Goal: Transaction & Acquisition: Book appointment/travel/reservation

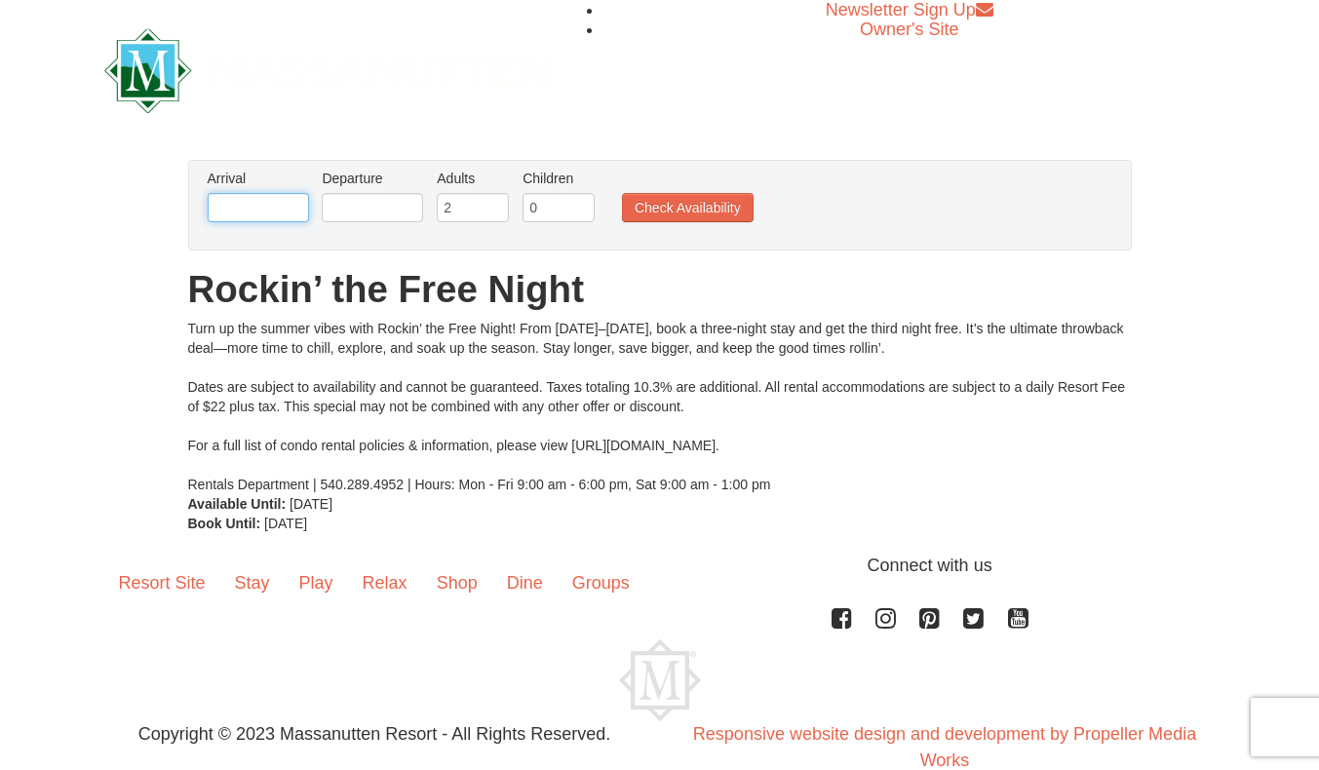
click at [260, 208] on input "text" at bounding box center [258, 207] width 101 height 29
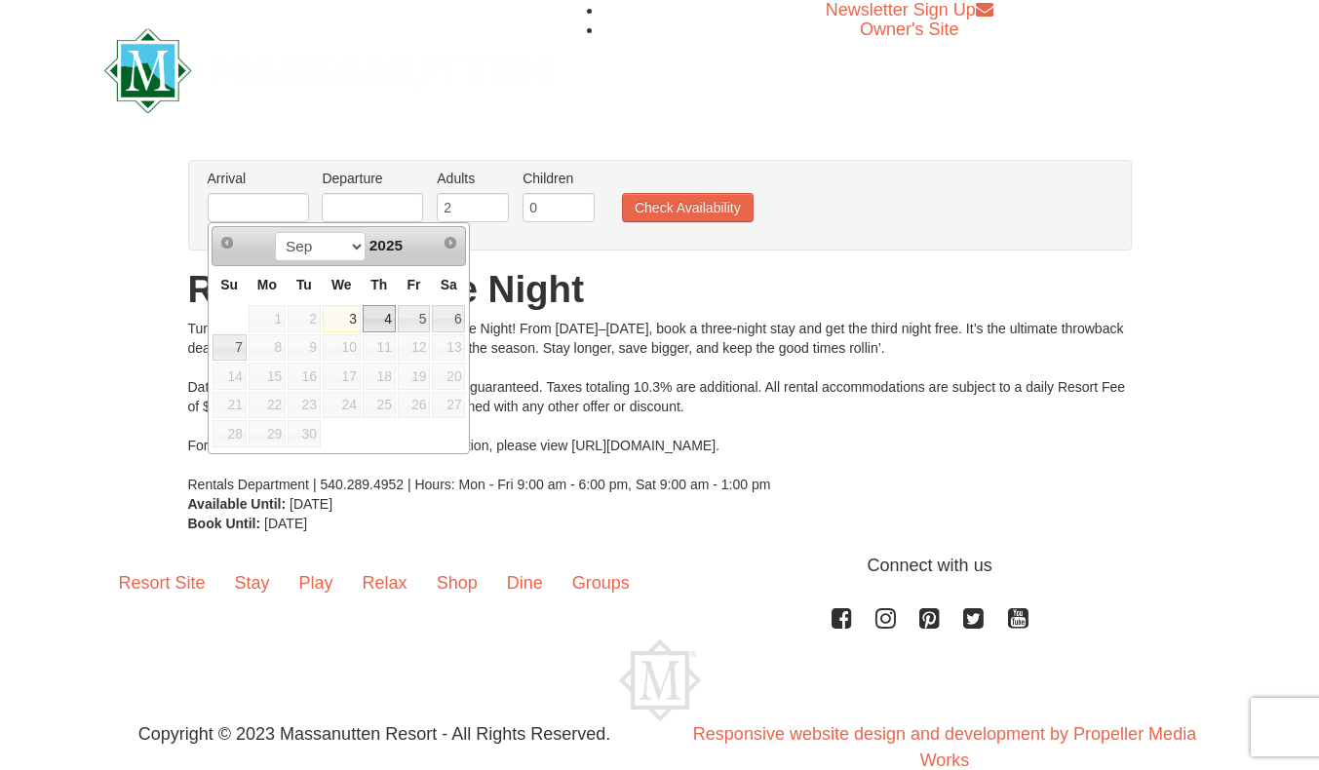
click at [381, 326] on link "4" at bounding box center [379, 318] width 33 height 27
type input "[DATE]"
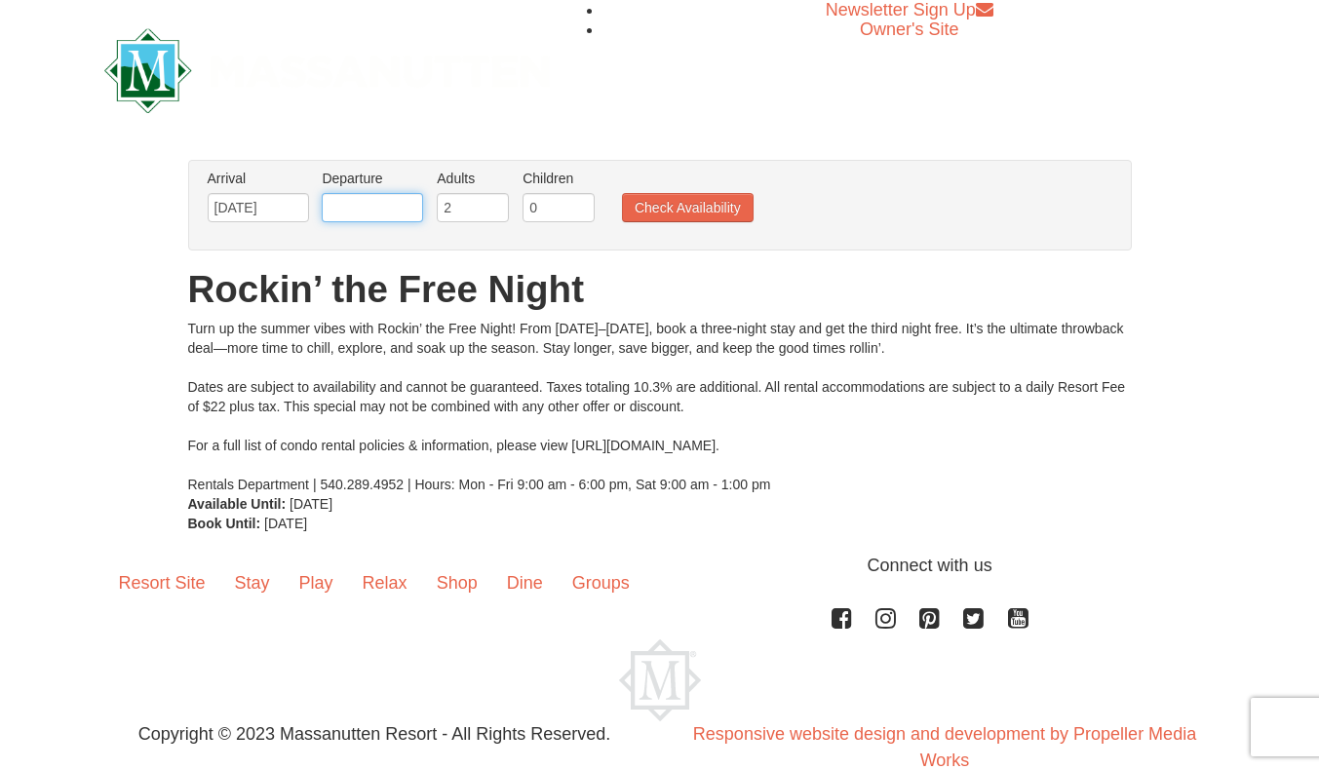
click at [386, 210] on input "text" at bounding box center [372, 207] width 101 height 29
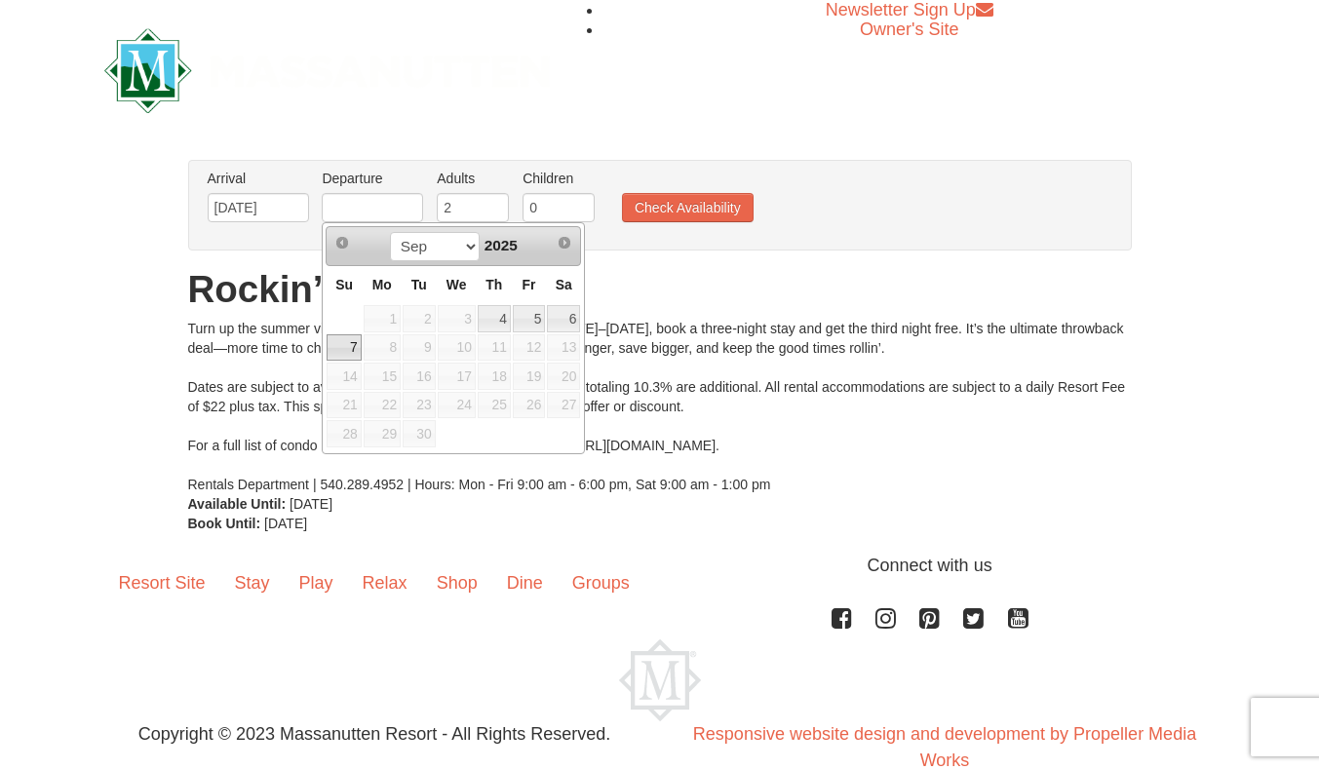
click at [346, 351] on link "7" at bounding box center [344, 347] width 34 height 27
type input "[DATE]"
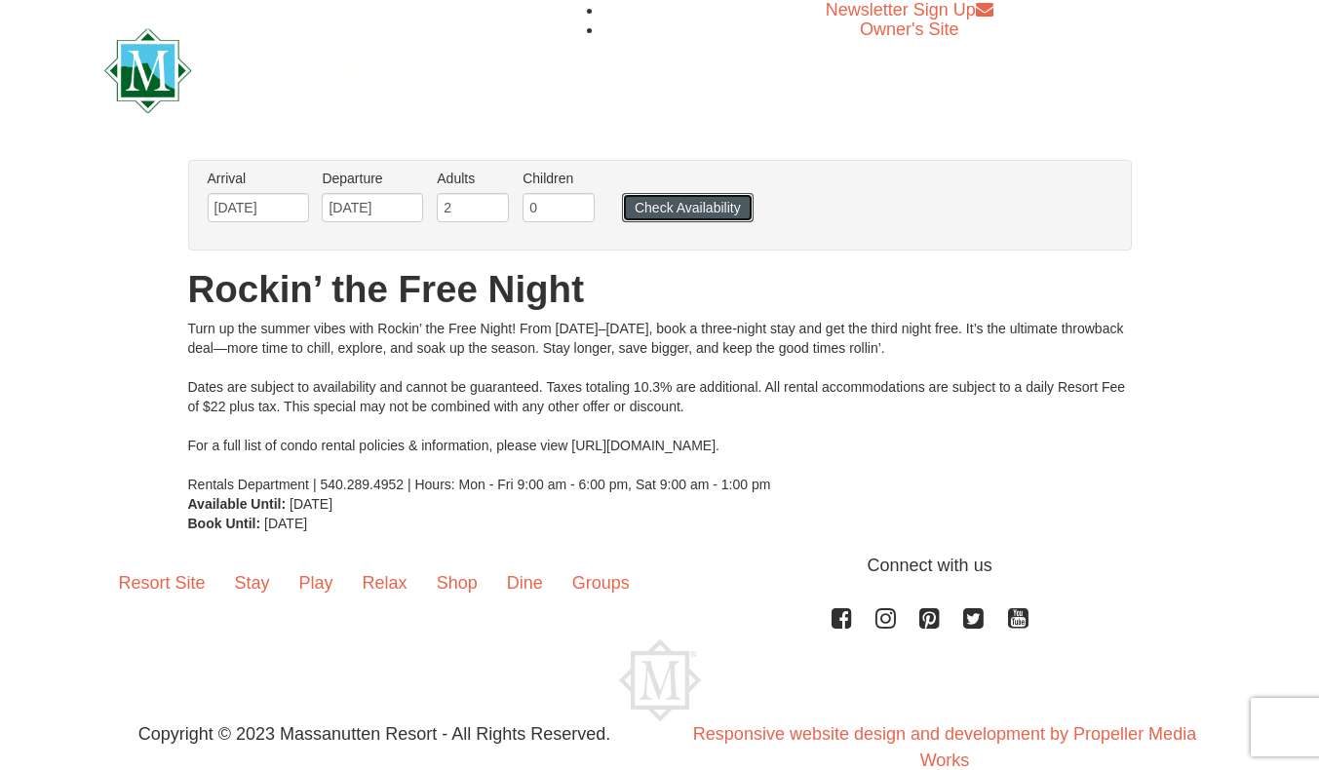
click at [661, 202] on button "Check Availability" at bounding box center [688, 207] width 132 height 29
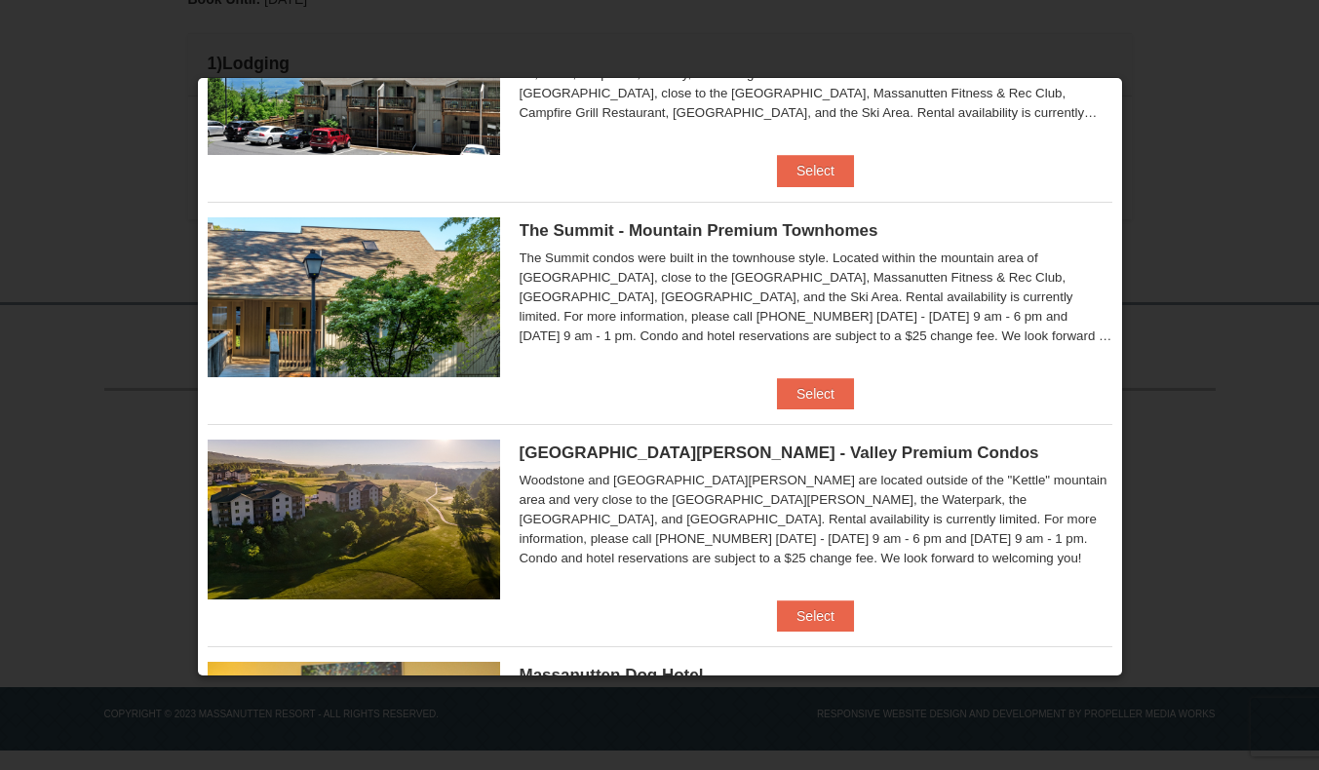
scroll to position [839, 0]
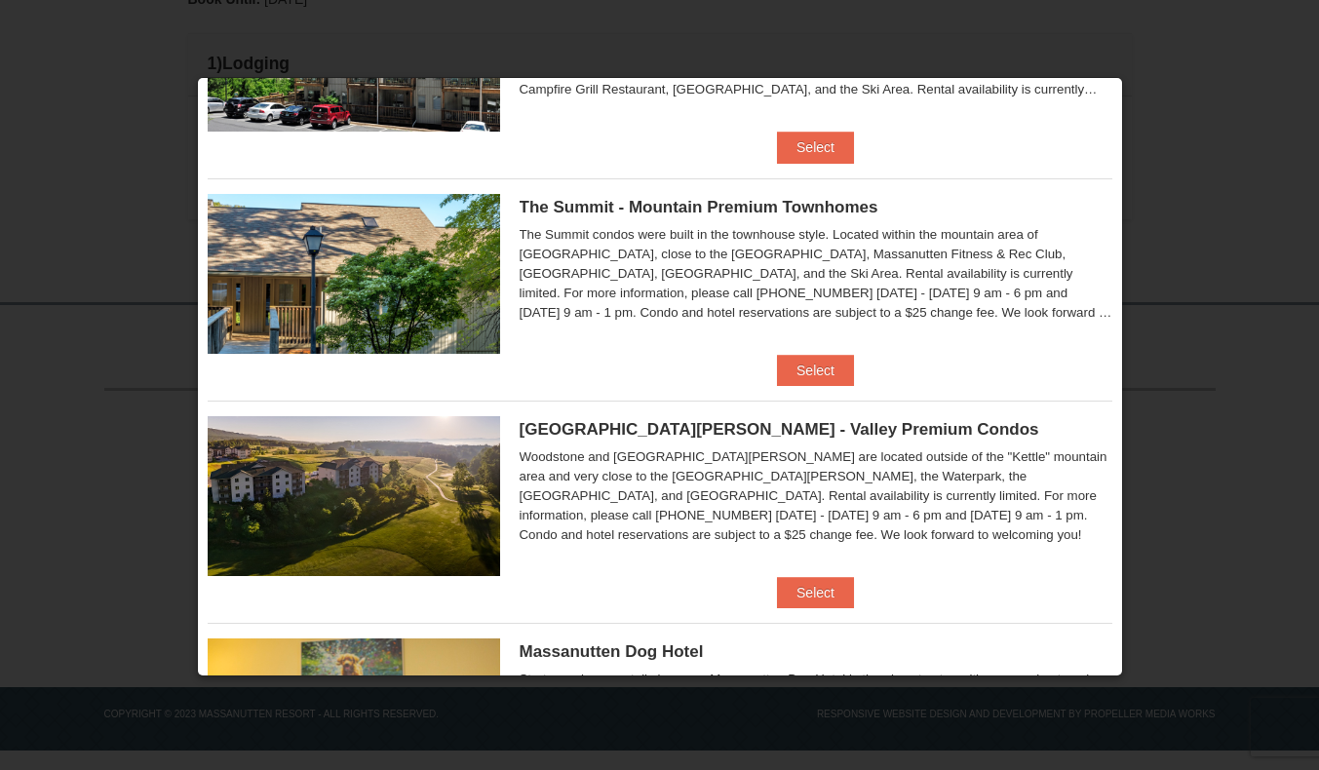
click at [807, 479] on div "Woodstone and Woodstone Casa de Campo are located outside of the "Kettle" mount…" at bounding box center [816, 497] width 593 height 98
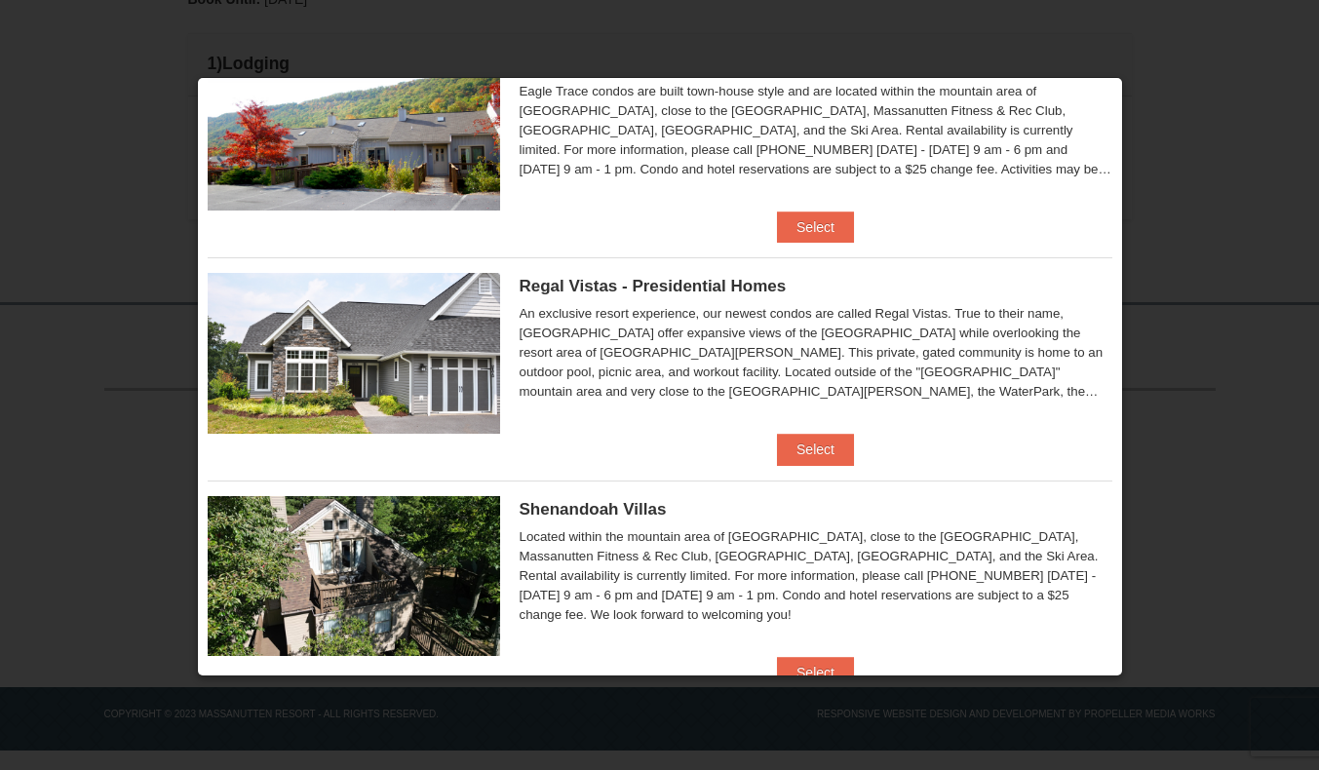
scroll to position [78, 0]
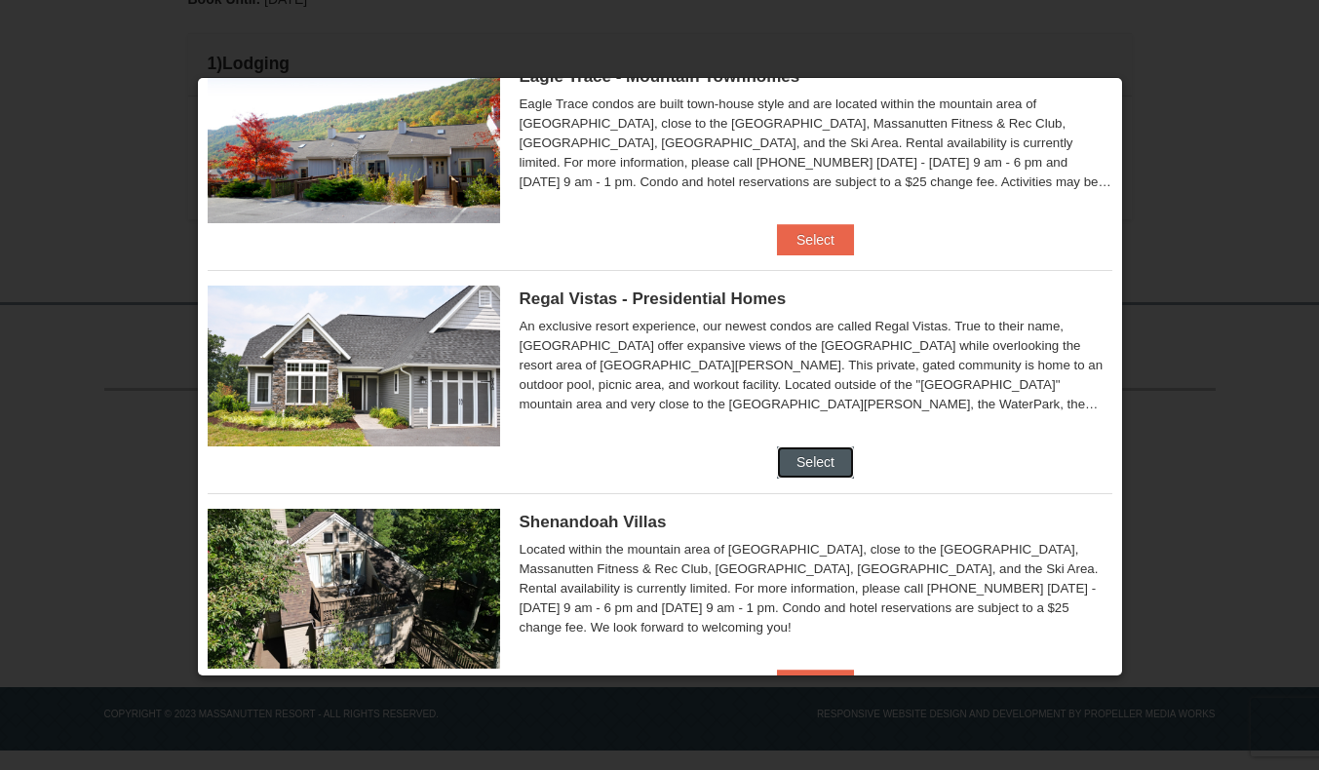
click at [808, 460] on button "Select" at bounding box center [815, 462] width 77 height 31
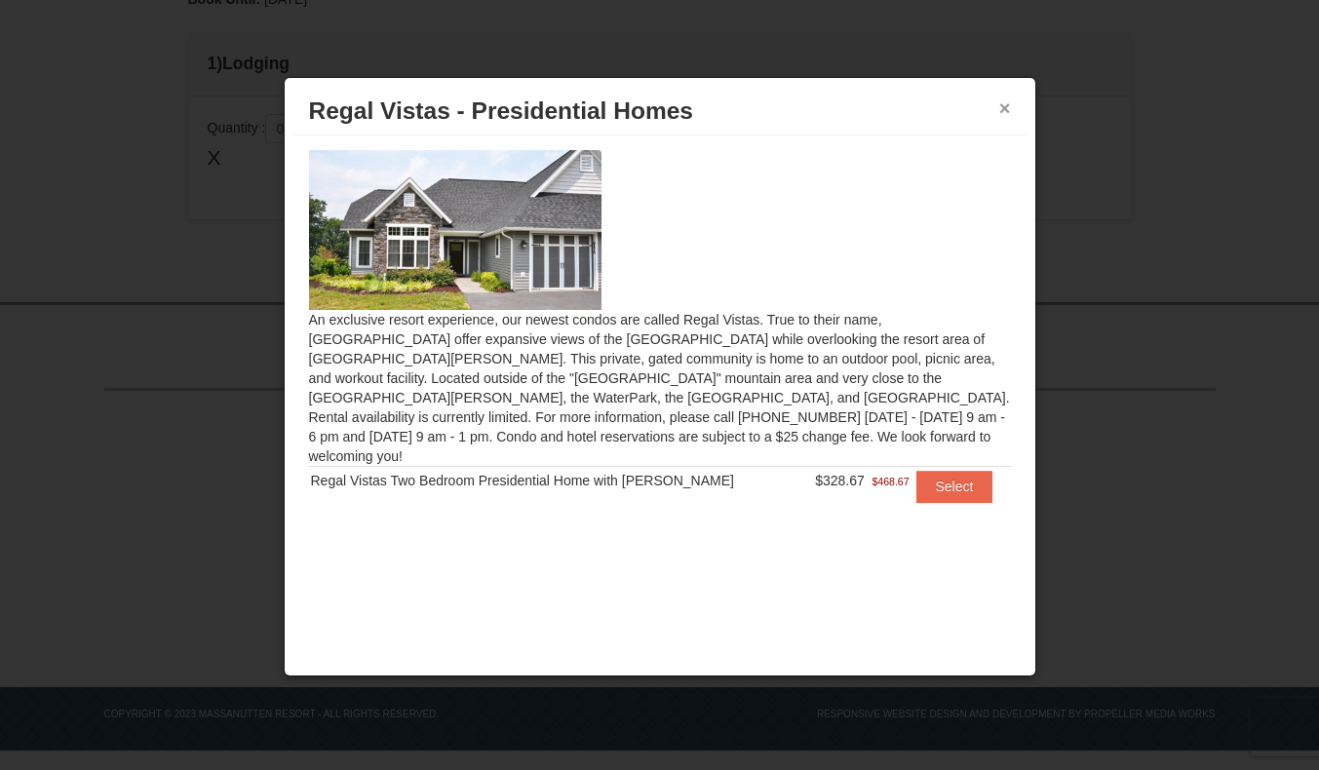
click at [1005, 112] on button "×" at bounding box center [1006, 108] width 12 height 20
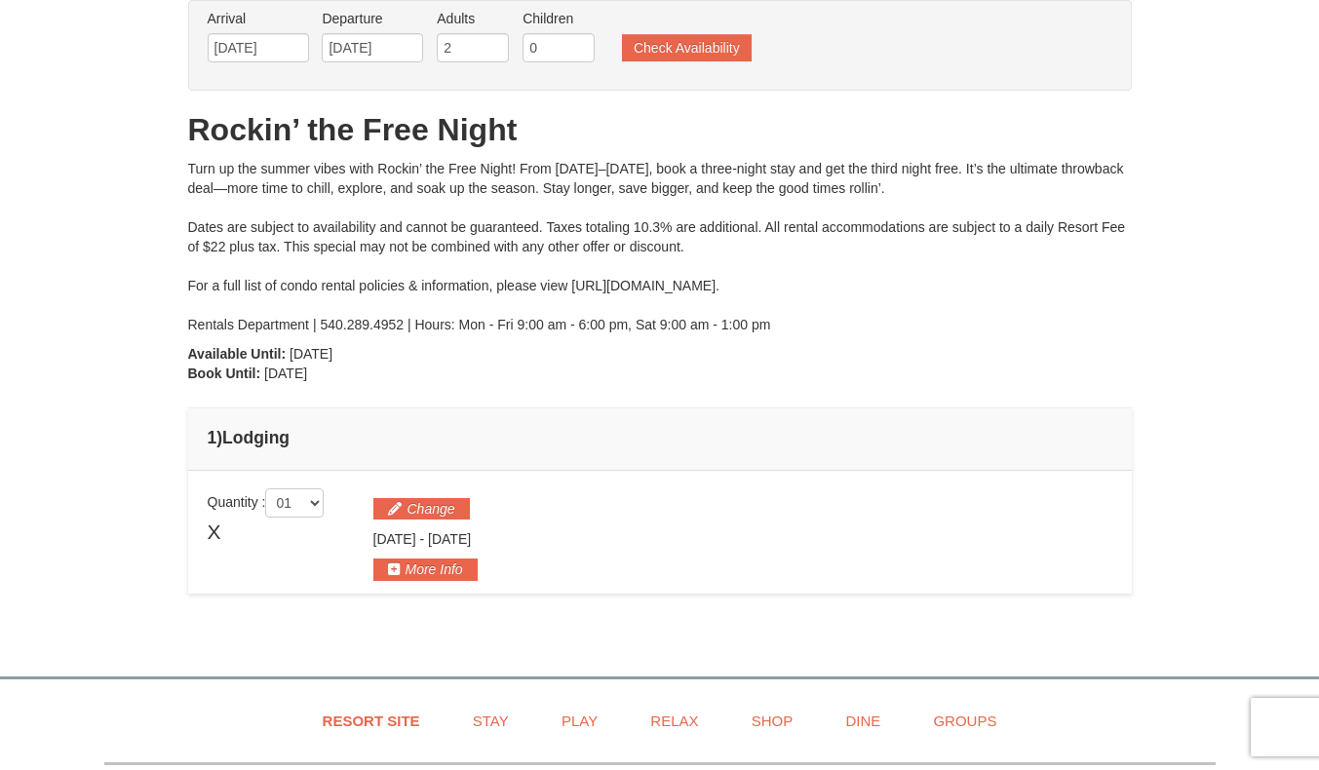
scroll to position [0, 0]
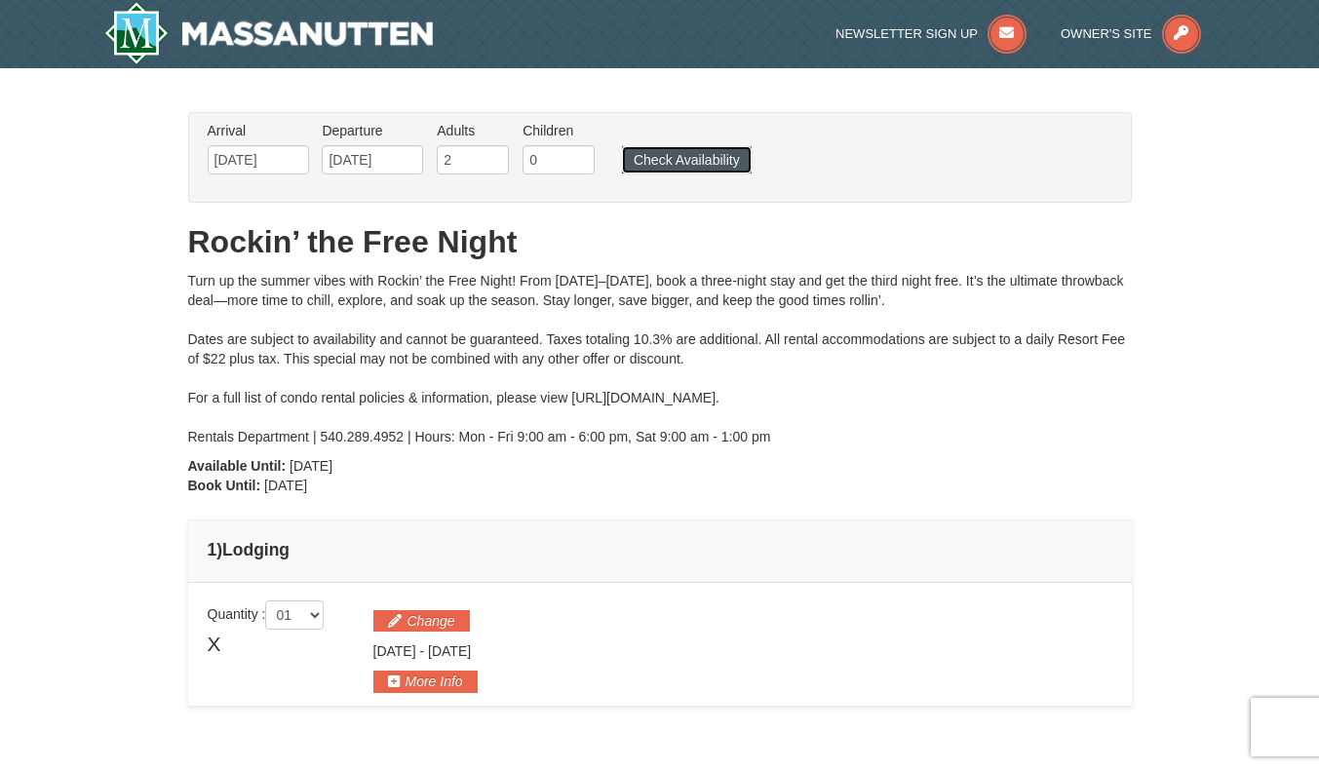
click at [651, 161] on button "Check Availability" at bounding box center [687, 159] width 130 height 27
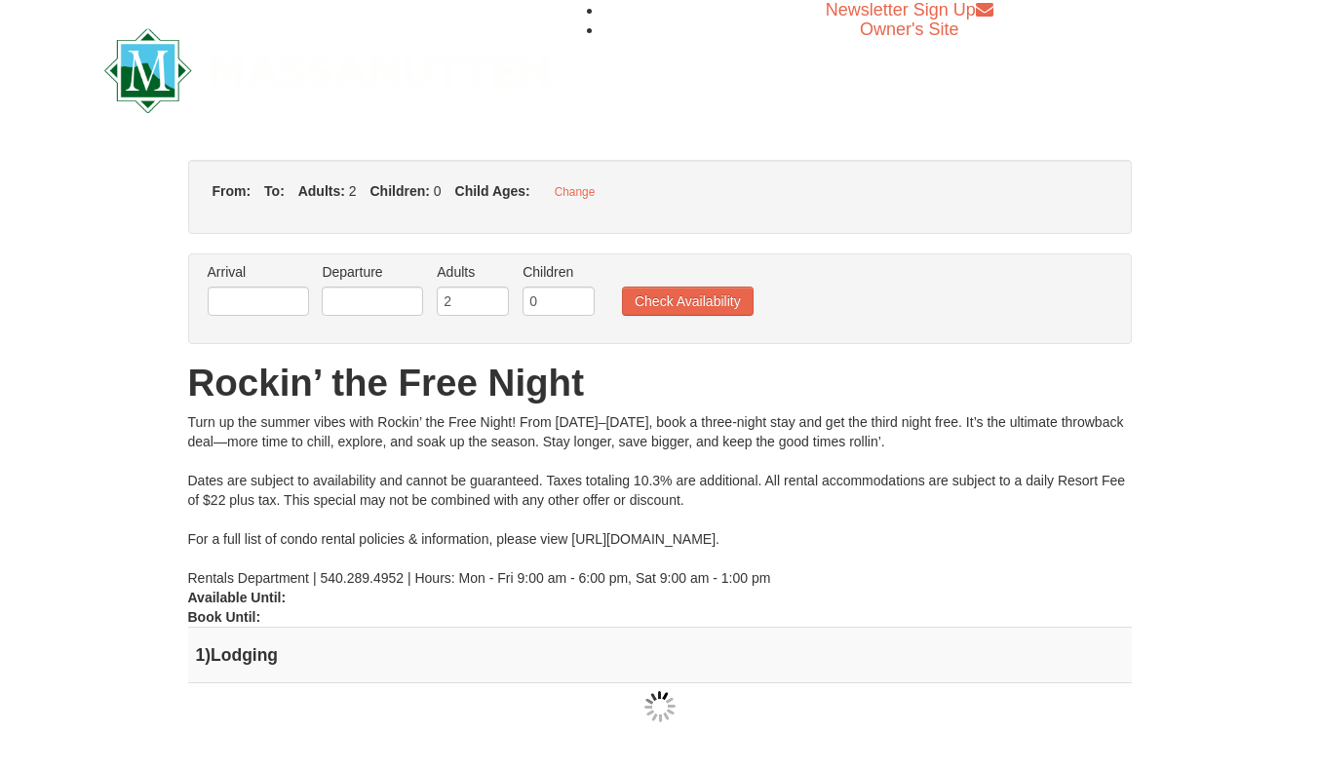
type input "[DATE]"
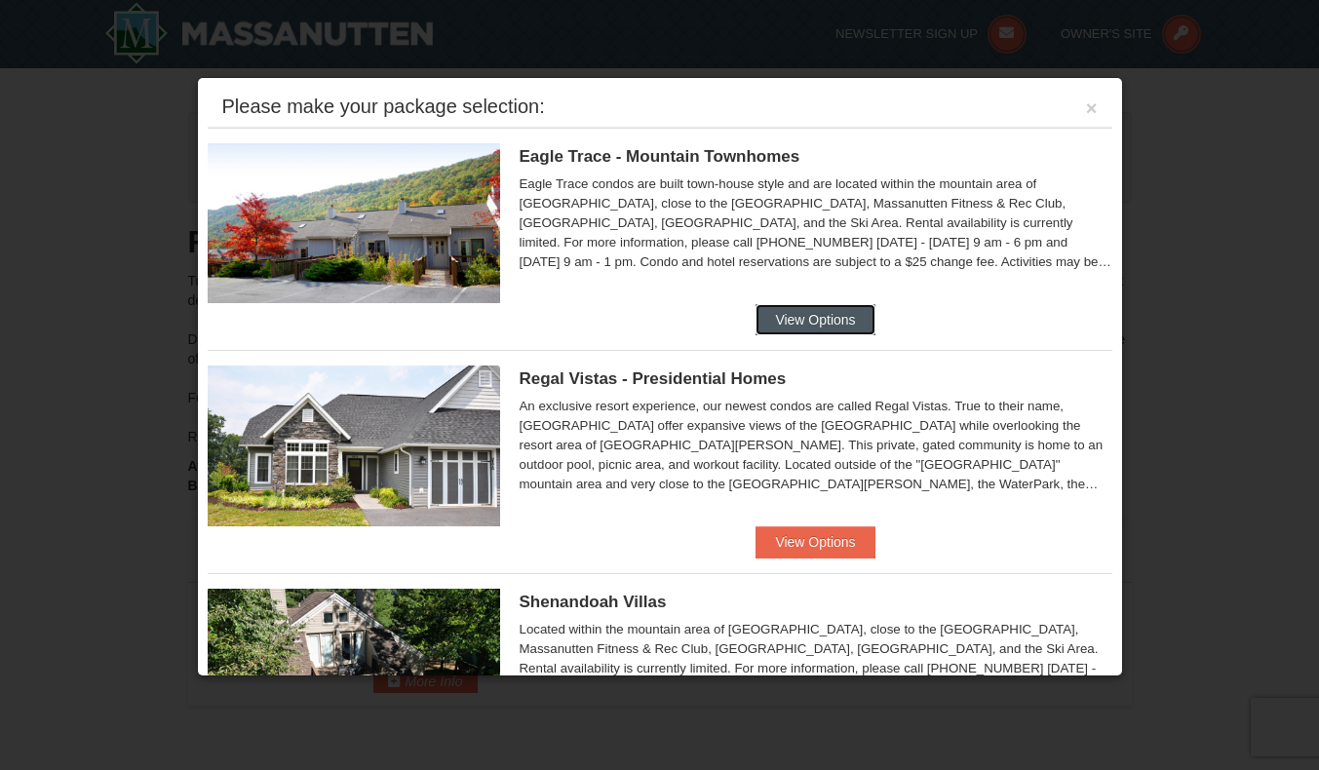
click at [791, 316] on button "View Options" at bounding box center [815, 319] width 119 height 31
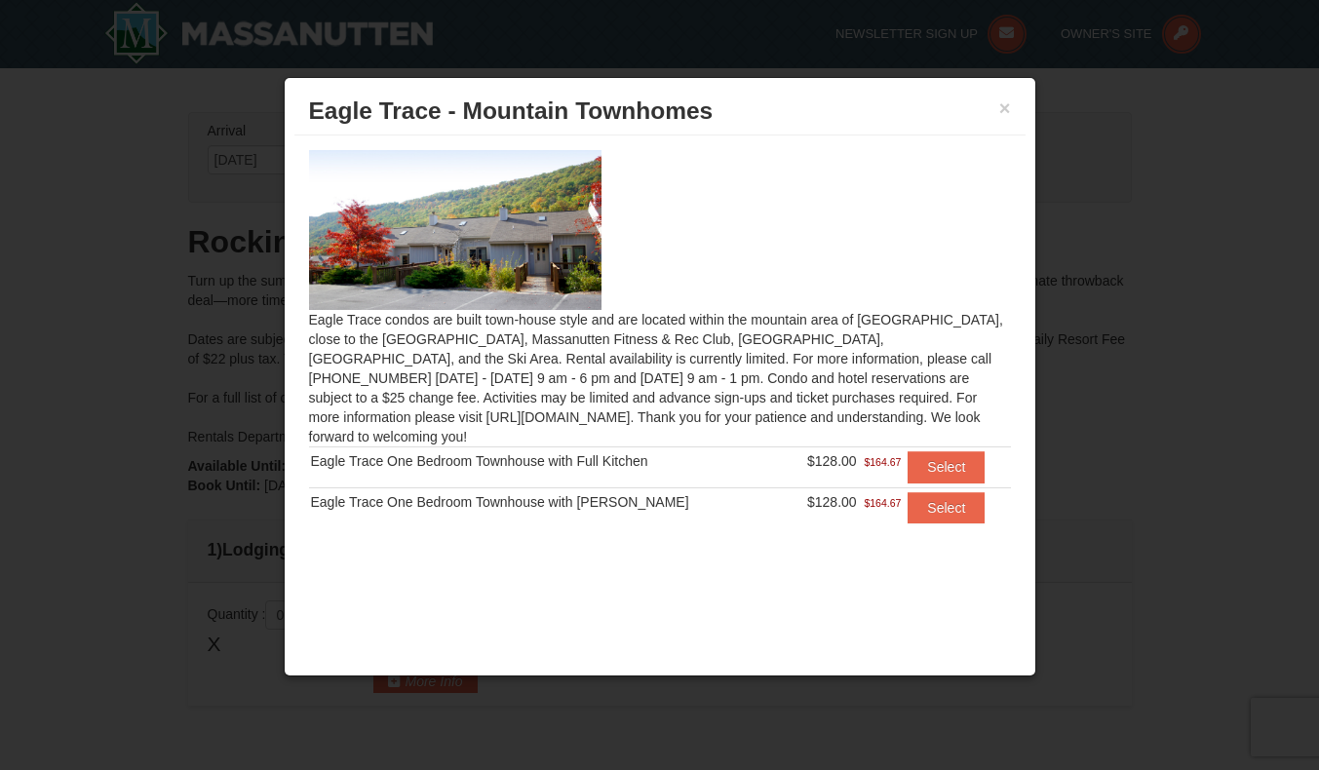
click at [1090, 153] on div at bounding box center [659, 385] width 1319 height 770
